Goal: Entertainment & Leisure: Browse casually

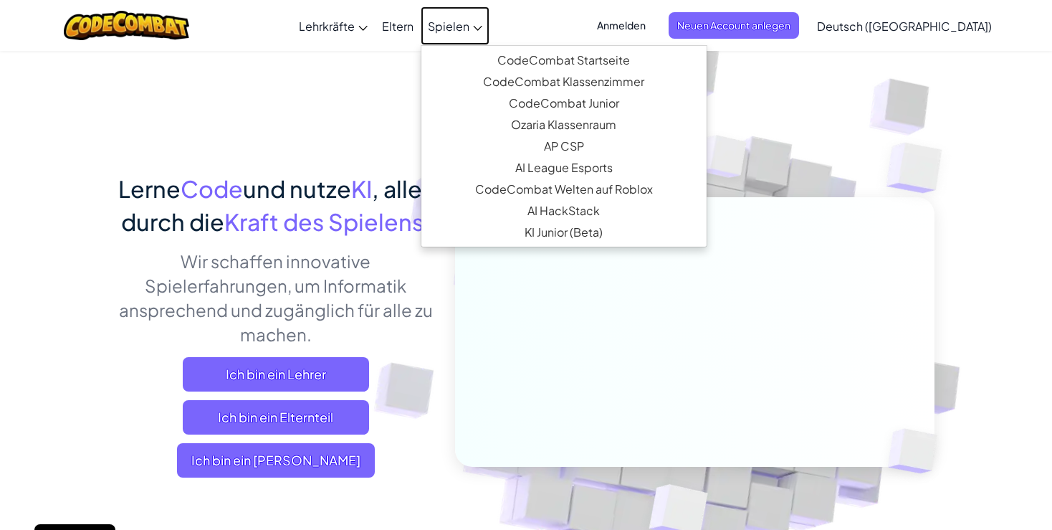
click at [460, 36] on link "Spielen" at bounding box center [455, 25] width 69 height 39
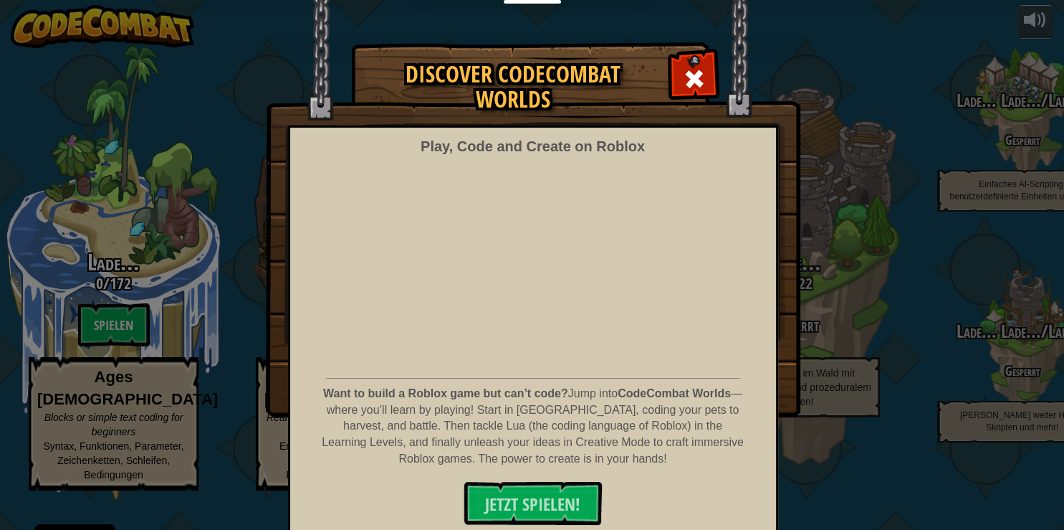
select select "de-DE"
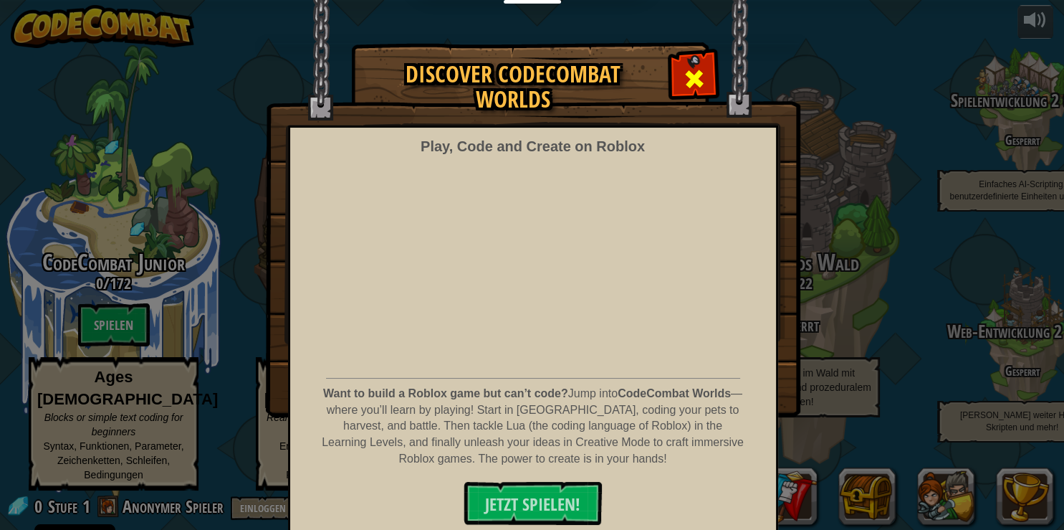
click at [698, 59] on div at bounding box center [693, 76] width 45 height 45
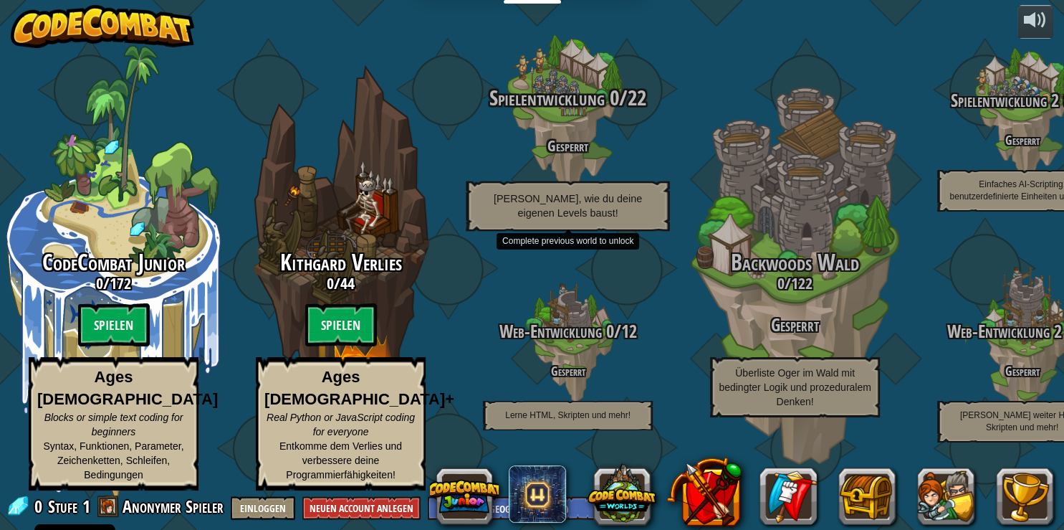
click at [565, 136] on div "Spielentwicklung 0 / 22 Gesperrt Lerne, wie du deine eigenen Levels baust!" at bounding box center [567, 158] width 272 height 145
click at [567, 153] on h4 "Gesperrt" at bounding box center [567, 145] width 272 height 16
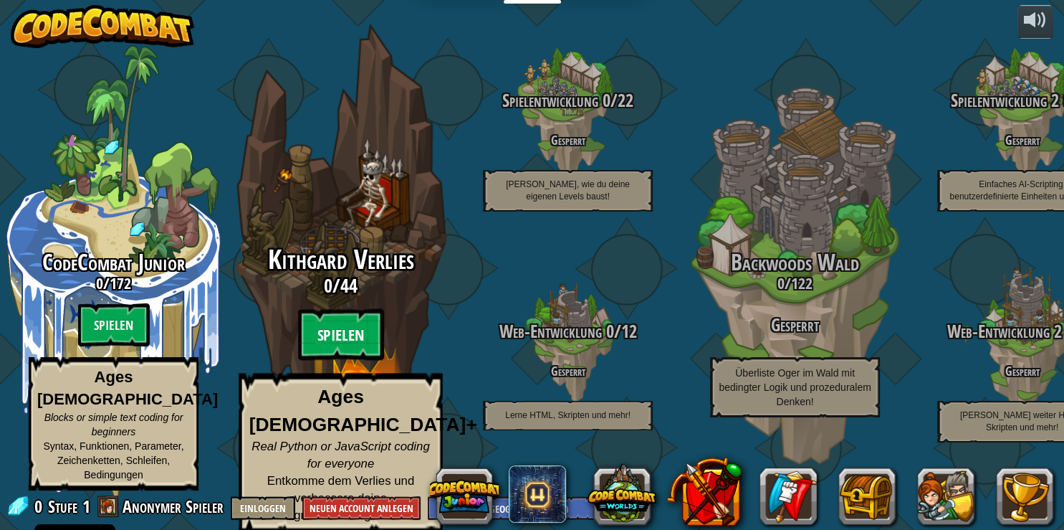
click at [351, 351] on btn "Spielen" at bounding box center [341, 335] width 86 height 52
select select "de-DE"
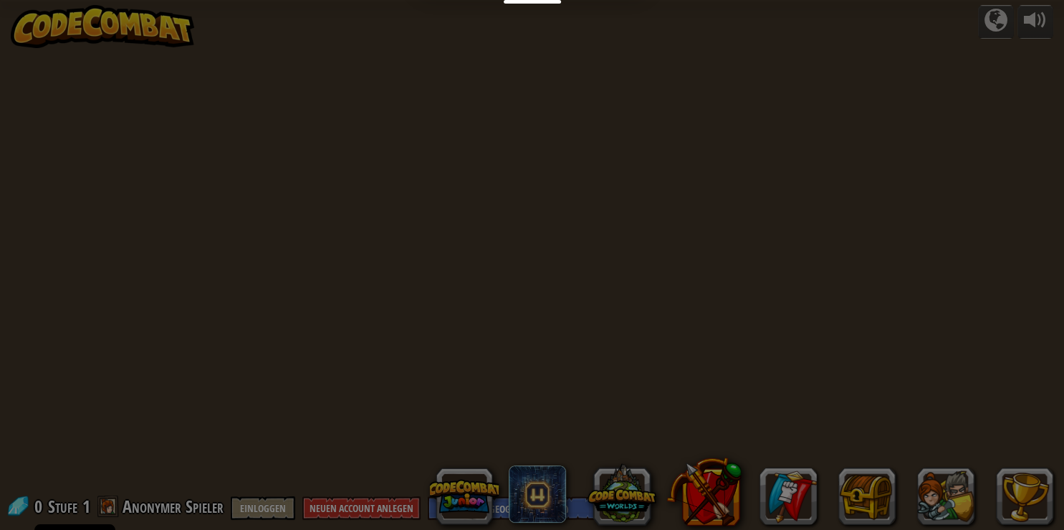
select select "de-DE"
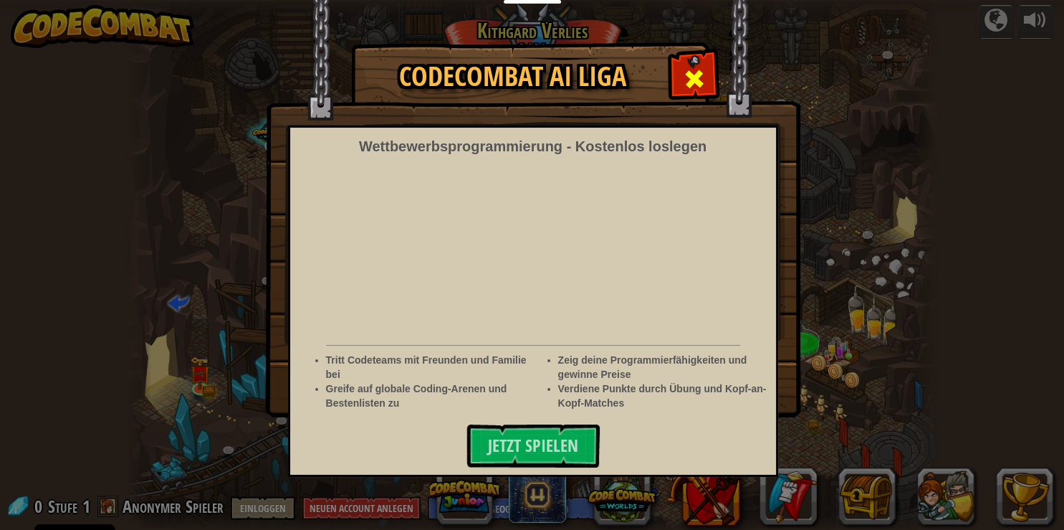
click at [698, 79] on span at bounding box center [694, 78] width 23 height 23
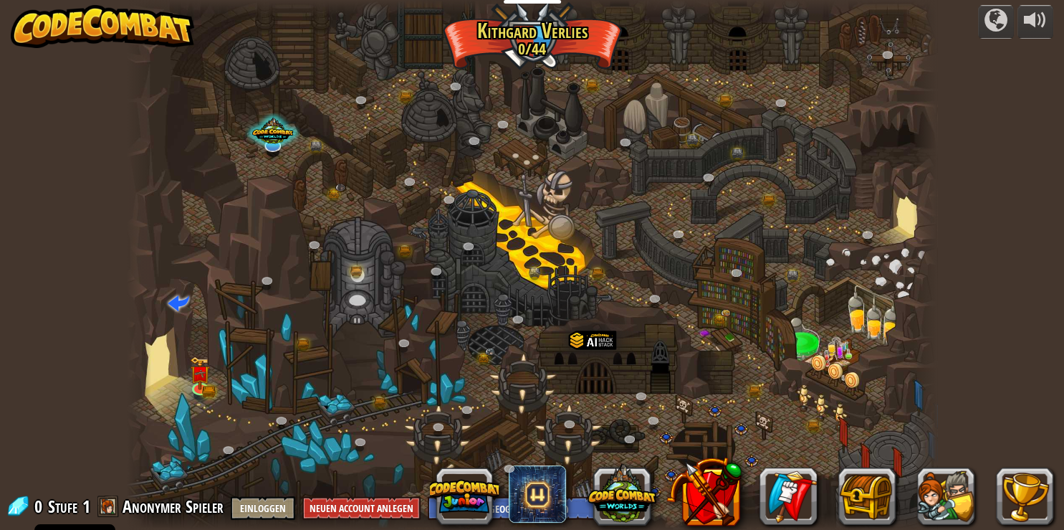
drag, startPoint x: 615, startPoint y: 260, endPoint x: 651, endPoint y: 234, distance: 45.1
click at [651, 234] on div at bounding box center [532, 265] width 810 height 530
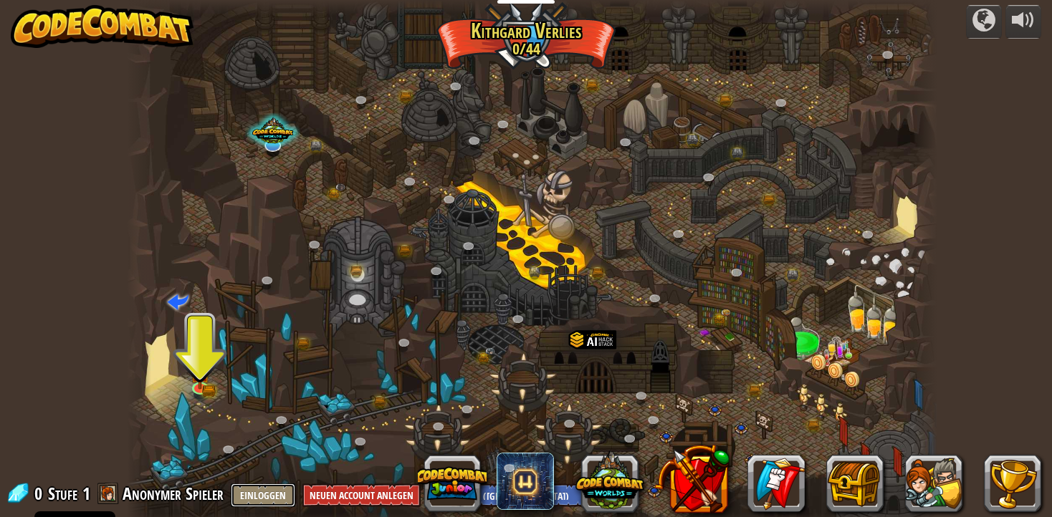
click at [267, 503] on button "Einloggen" at bounding box center [263, 496] width 64 height 24
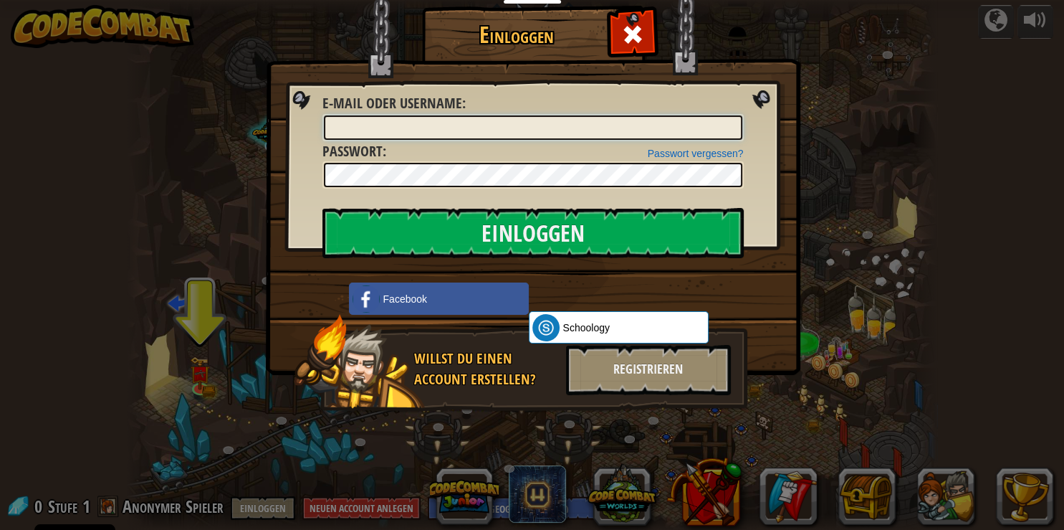
click at [486, 128] on input "E-Mail oder Username :" at bounding box center [533, 127] width 418 height 24
click at [487, 128] on input "E-Mail oder Username :" at bounding box center [533, 127] width 418 height 24
type input "rafaol16"
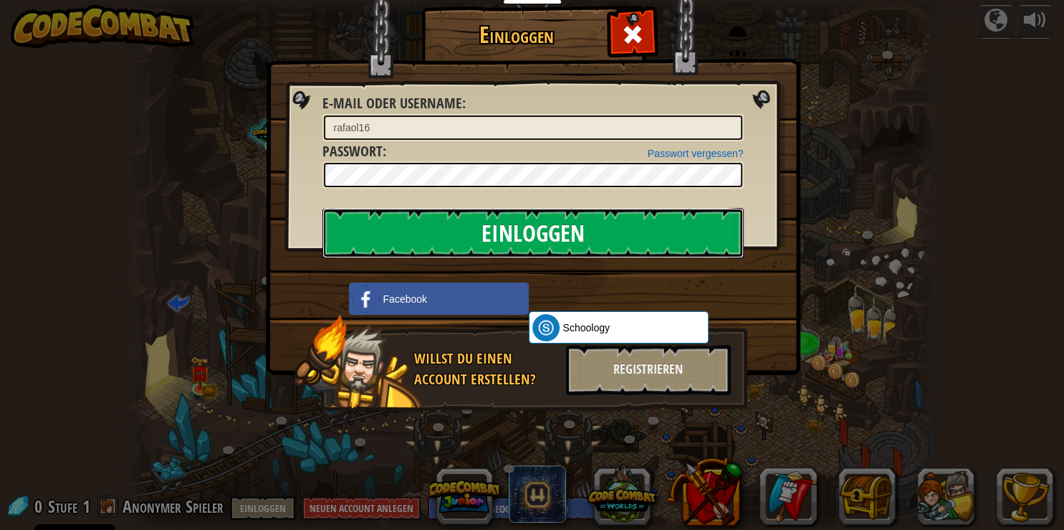
click at [501, 235] on input "Einloggen" at bounding box center [532, 233] width 421 height 50
